Goal: Information Seeking & Learning: Learn about a topic

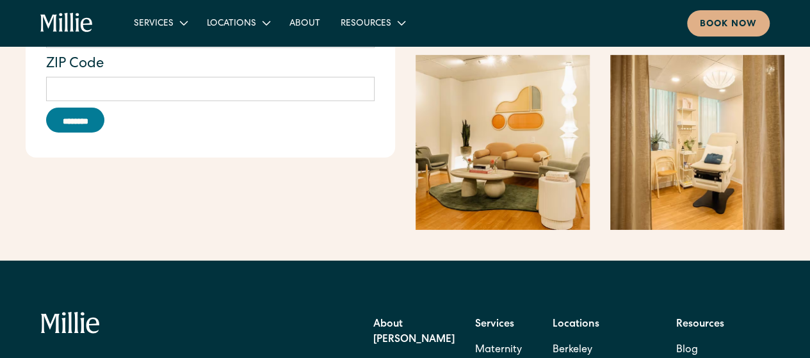
scroll to position [2020, 0]
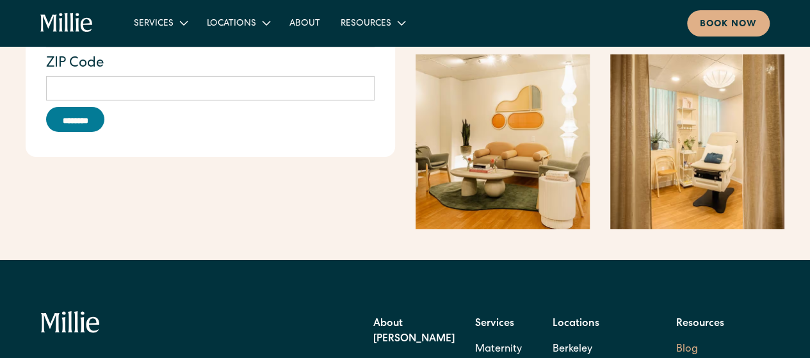
click at [698, 337] on link "Blog" at bounding box center [687, 350] width 22 height 26
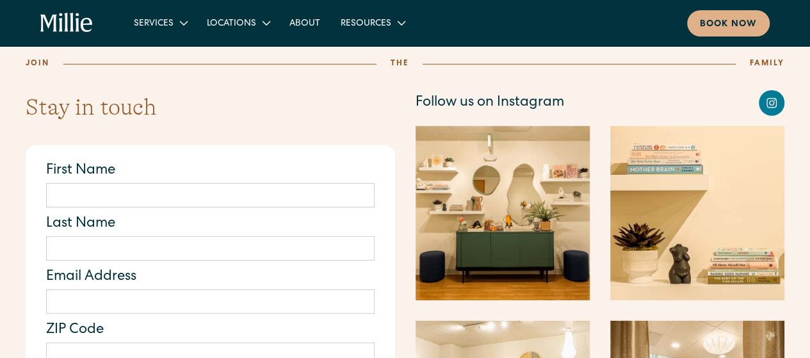
scroll to position [1753, 0]
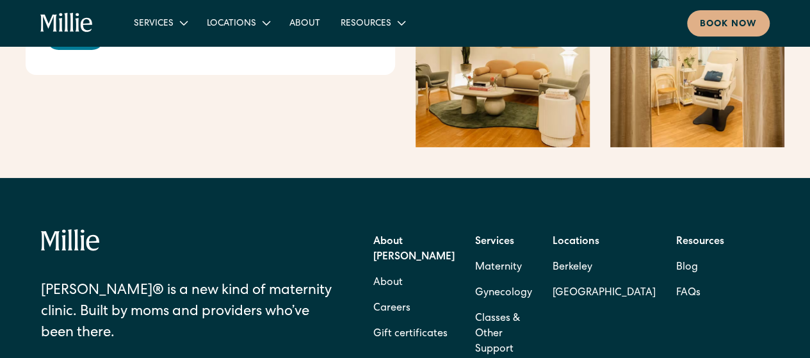
scroll to position [2100, 0]
